Goal: Check status: Check status

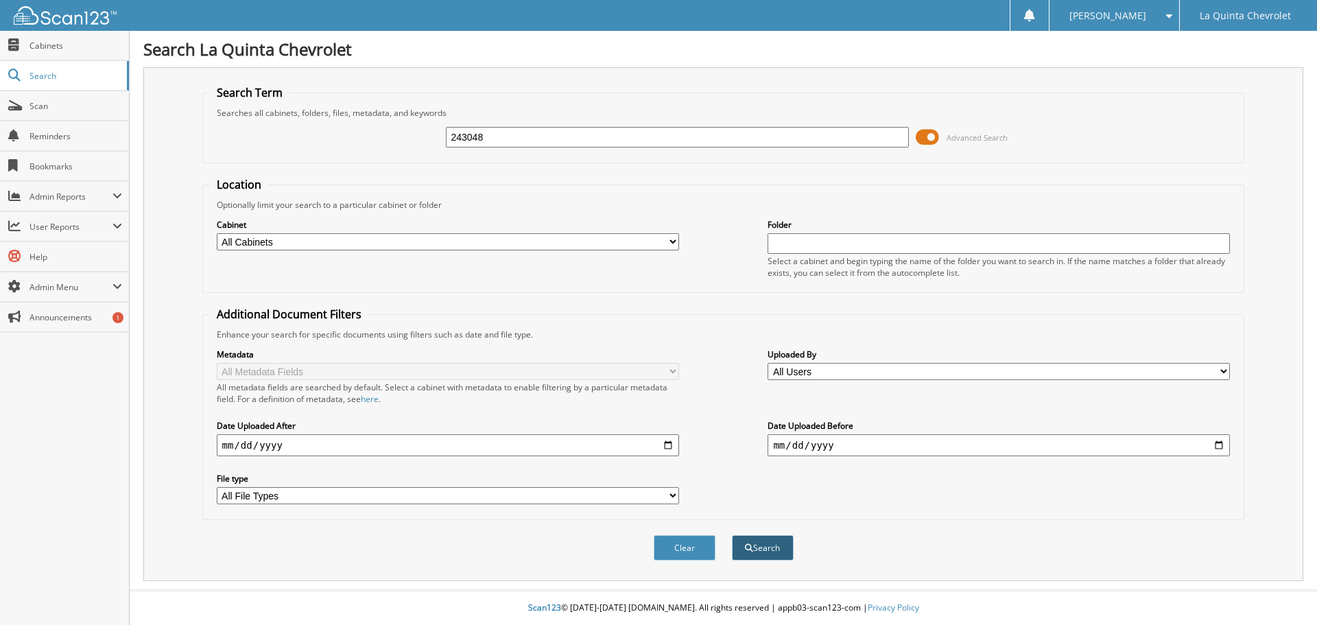
type input "243048"
click at [762, 550] on button "Search" at bounding box center [763, 547] width 62 height 25
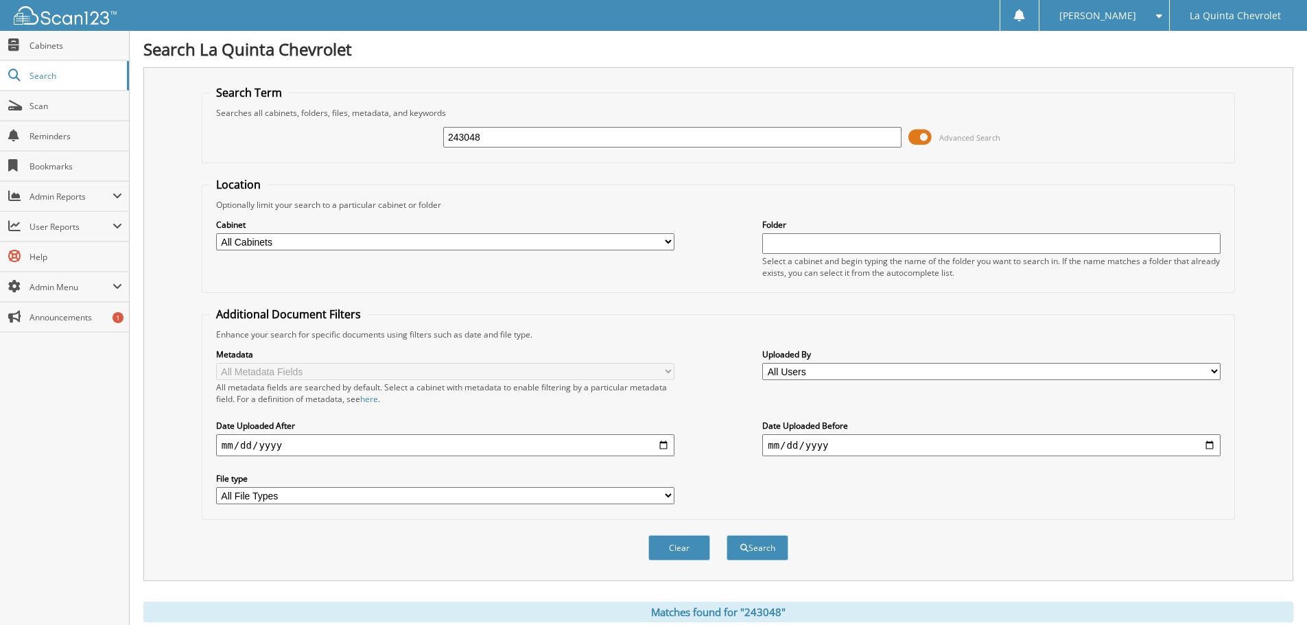
click at [660, 443] on input "date" at bounding box center [445, 445] width 458 height 22
click at [320, 446] on input "[DATE]" at bounding box center [445, 445] width 458 height 22
click at [296, 447] on input "[DATE]" at bounding box center [445, 445] width 458 height 22
click at [287, 445] on input "[DATE]" at bounding box center [445, 445] width 458 height 22
type input "[DATE]"
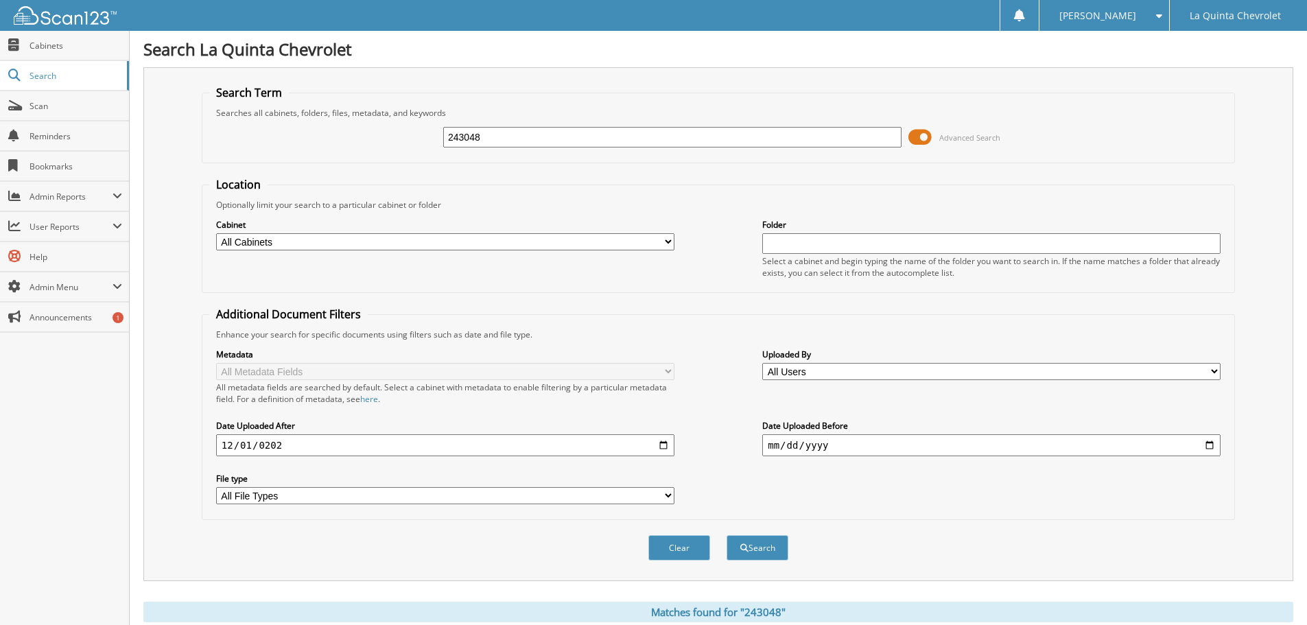
type input "[DATE]"
click at [753, 546] on button "Search" at bounding box center [758, 547] width 62 height 25
click at [1211, 446] on input "date" at bounding box center [991, 445] width 458 height 22
type input "[DATE]"
click at [750, 550] on button "Search" at bounding box center [758, 547] width 62 height 25
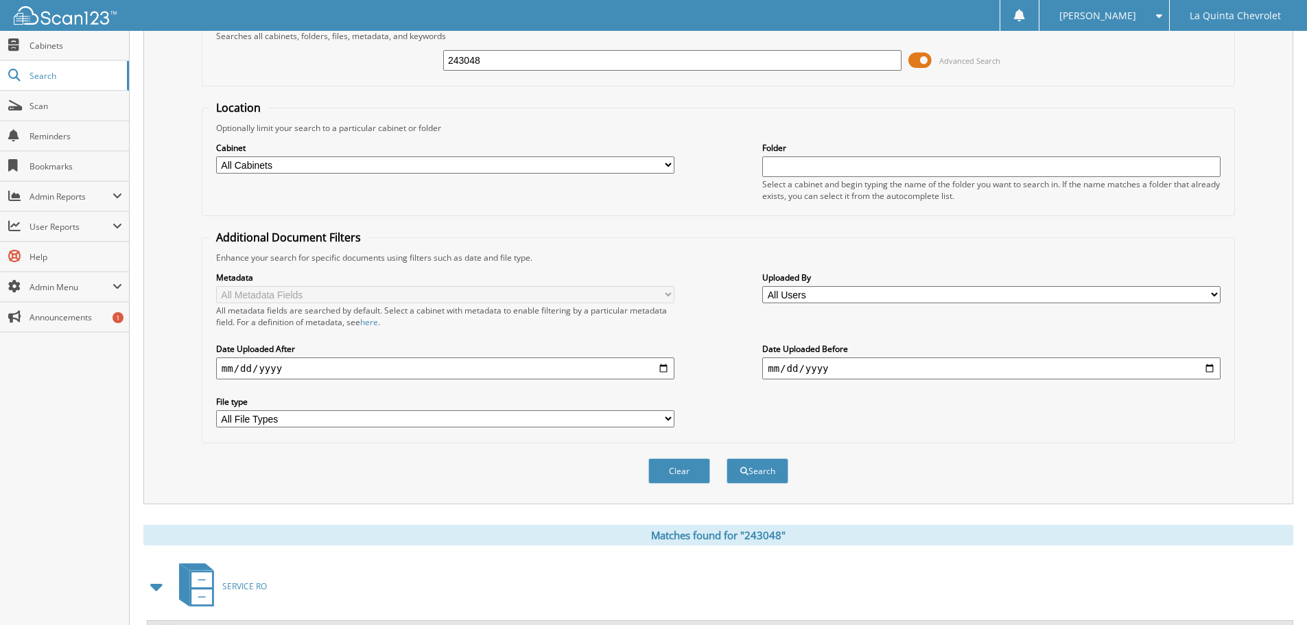
scroll to position [196, 0]
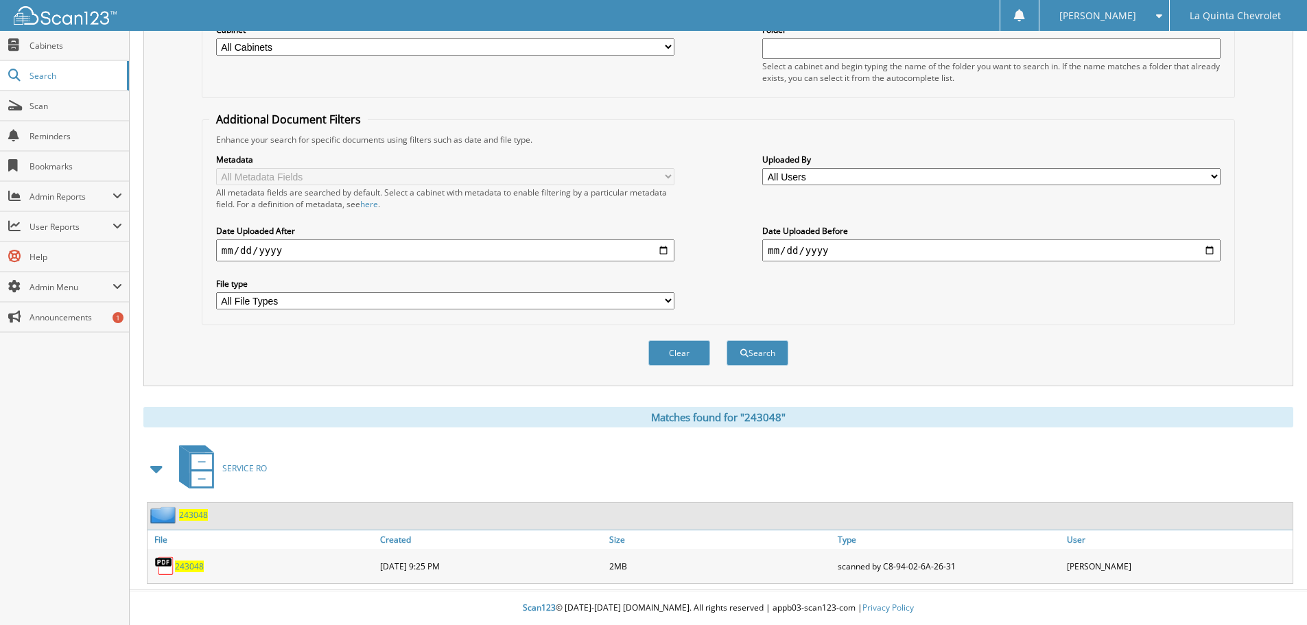
click at [178, 567] on span "243048" at bounding box center [189, 567] width 29 height 12
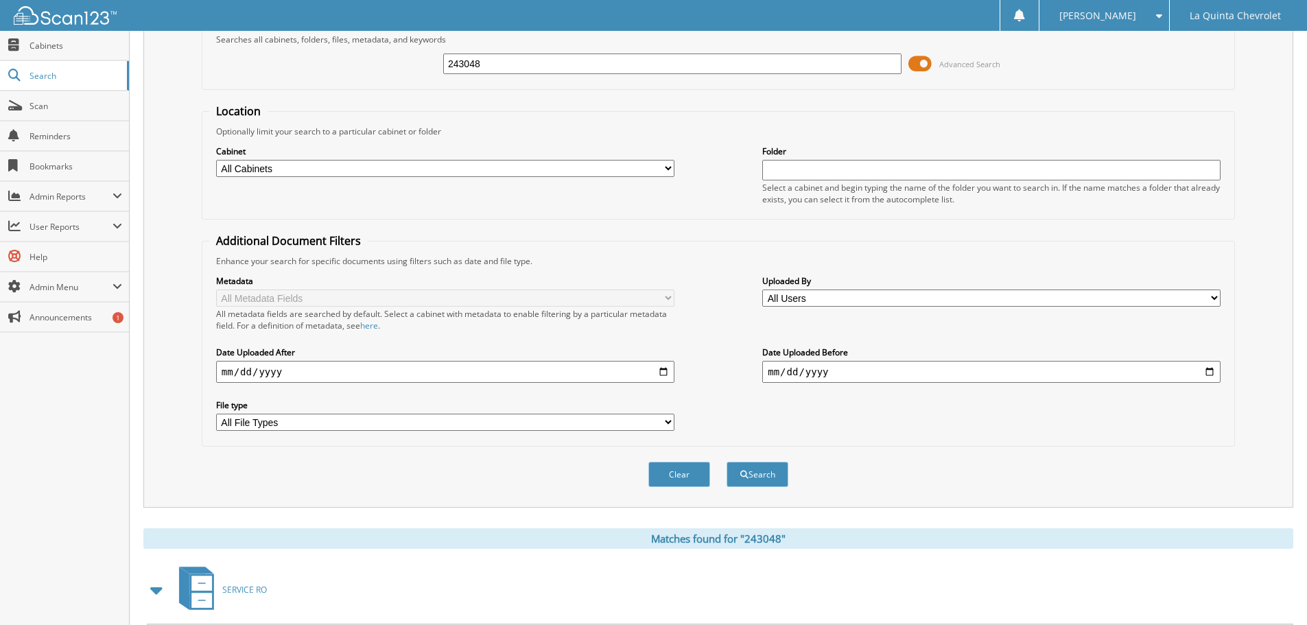
scroll to position [58, 0]
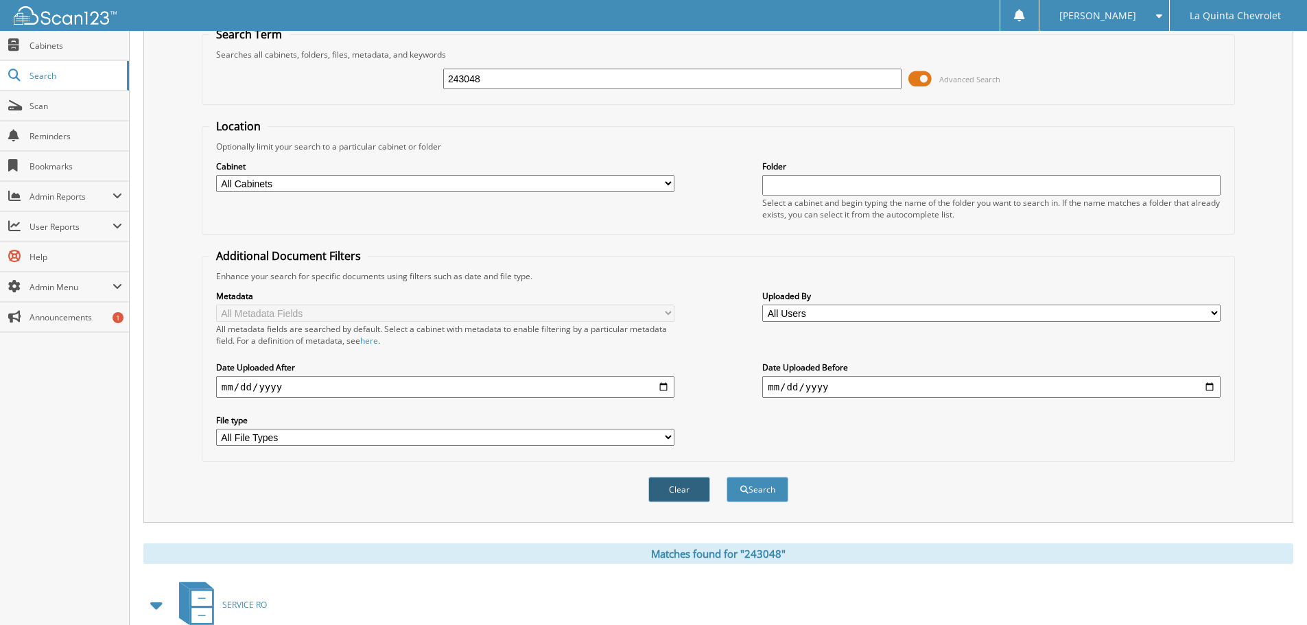
click at [696, 496] on button "Clear" at bounding box center [679, 489] width 62 height 25
